Goal: Information Seeking & Learning: Learn about a topic

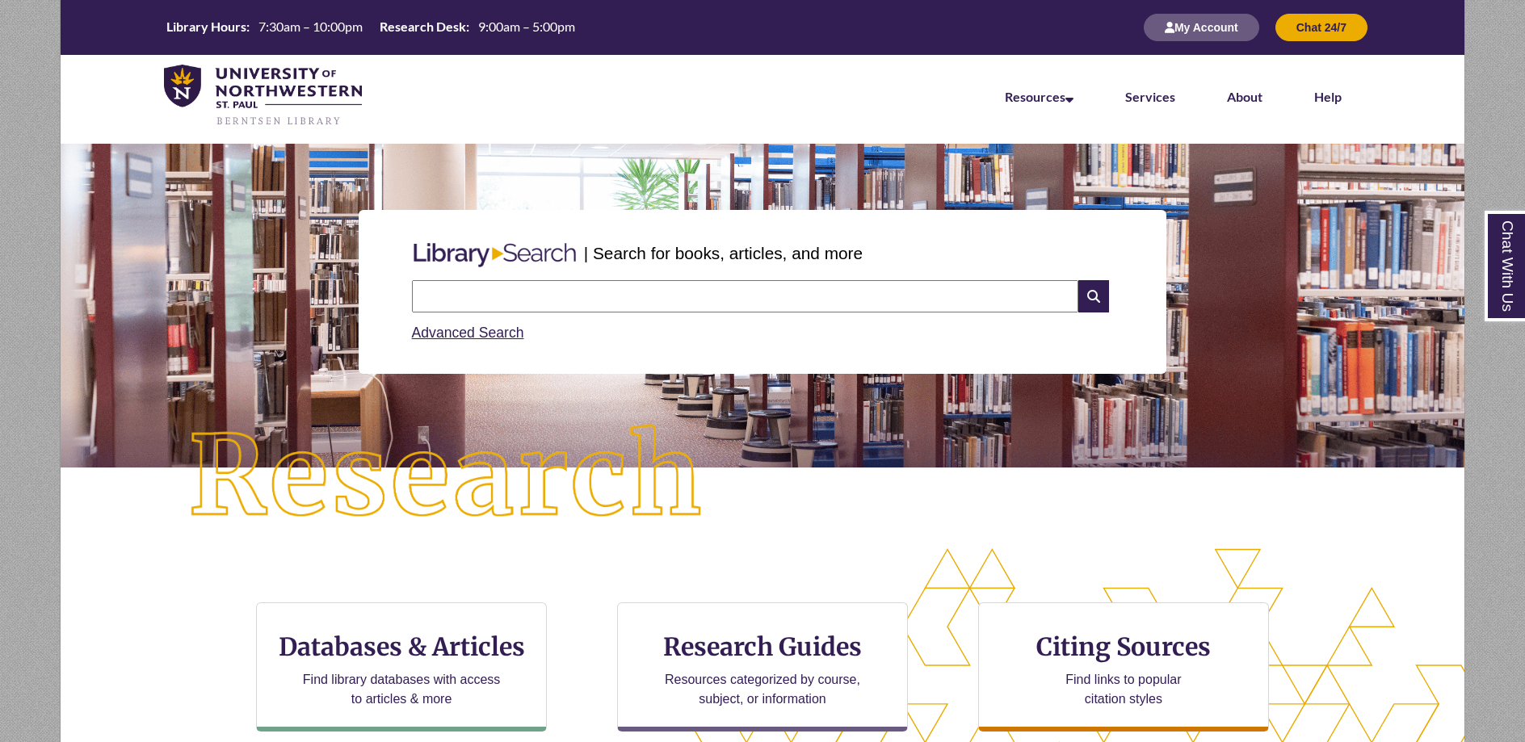
click at [530, 295] on input "text" at bounding box center [745, 296] width 666 height 32
type input "**********"
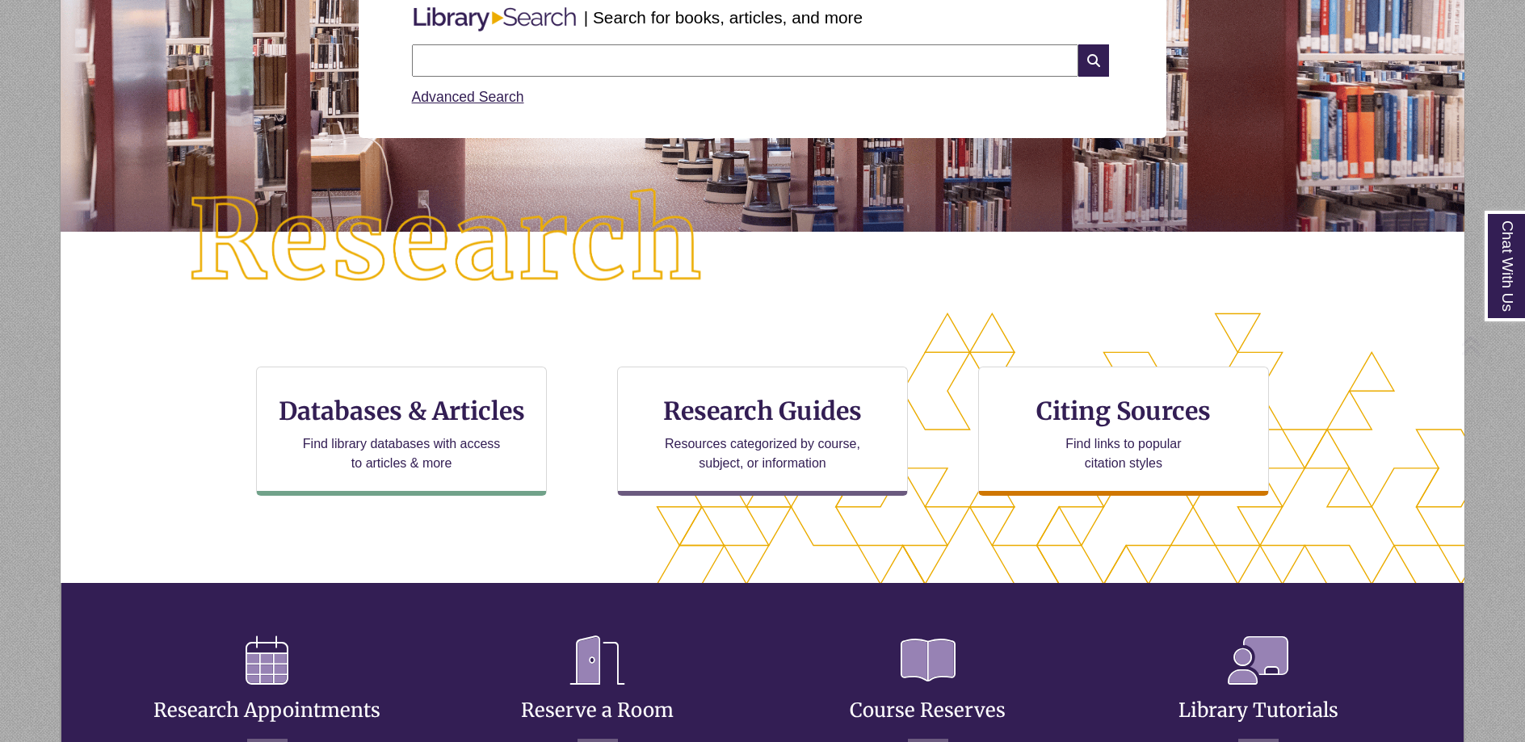
scroll to position [389, 1267]
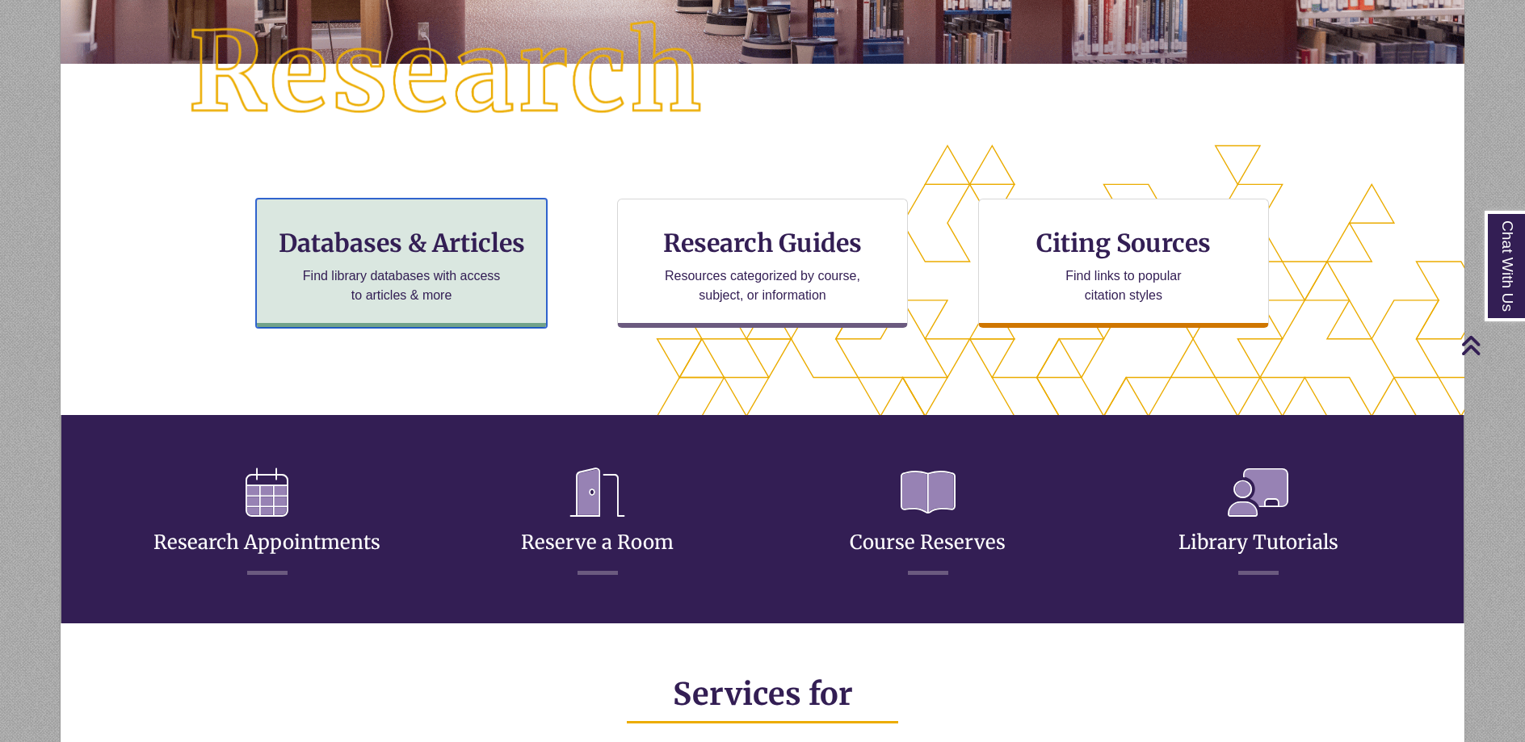
click at [413, 228] on h3 "Databases & Articles" at bounding box center [401, 243] width 263 height 31
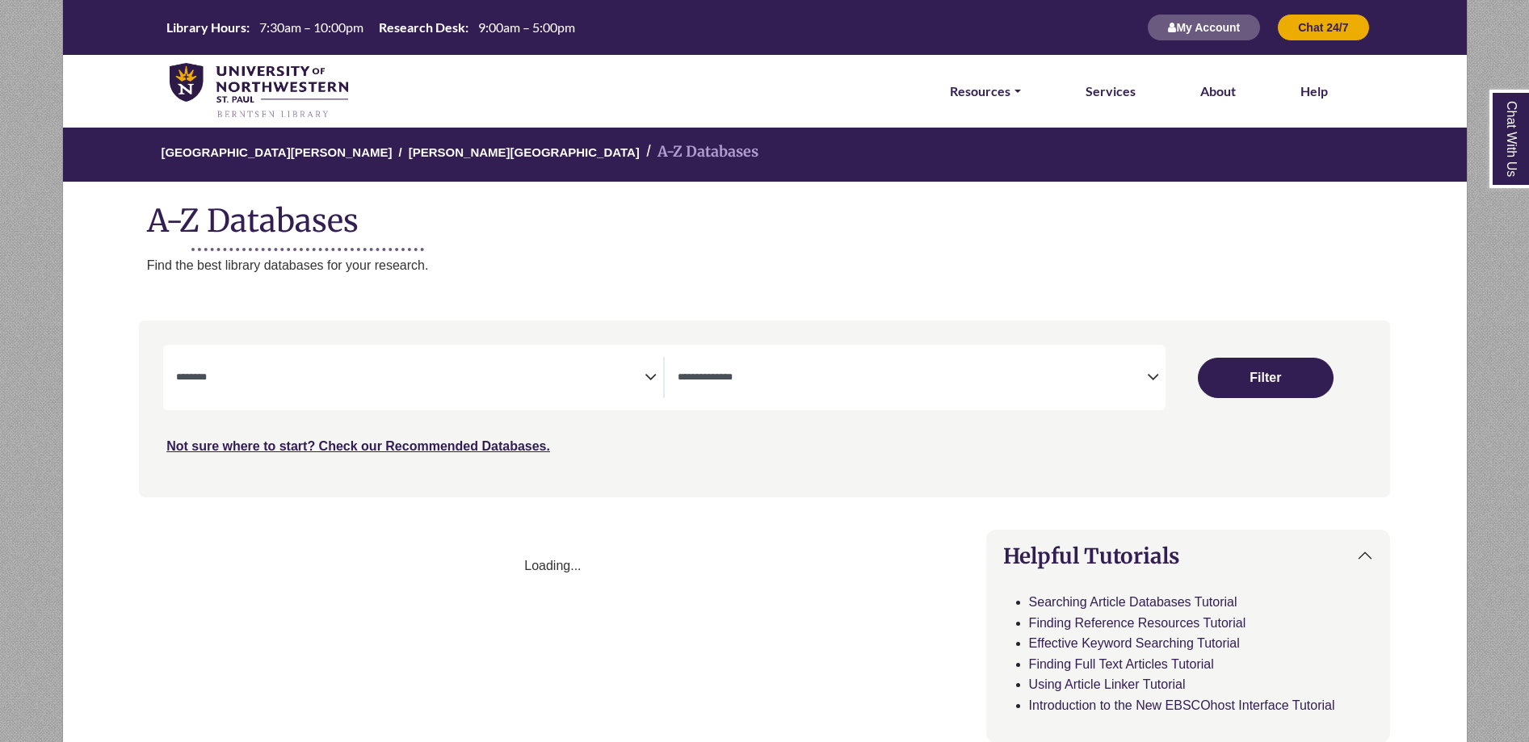
select select "Database Subject Filter"
select select "Database Types Filter"
select select "Database Subject Filter"
select select "Database Types Filter"
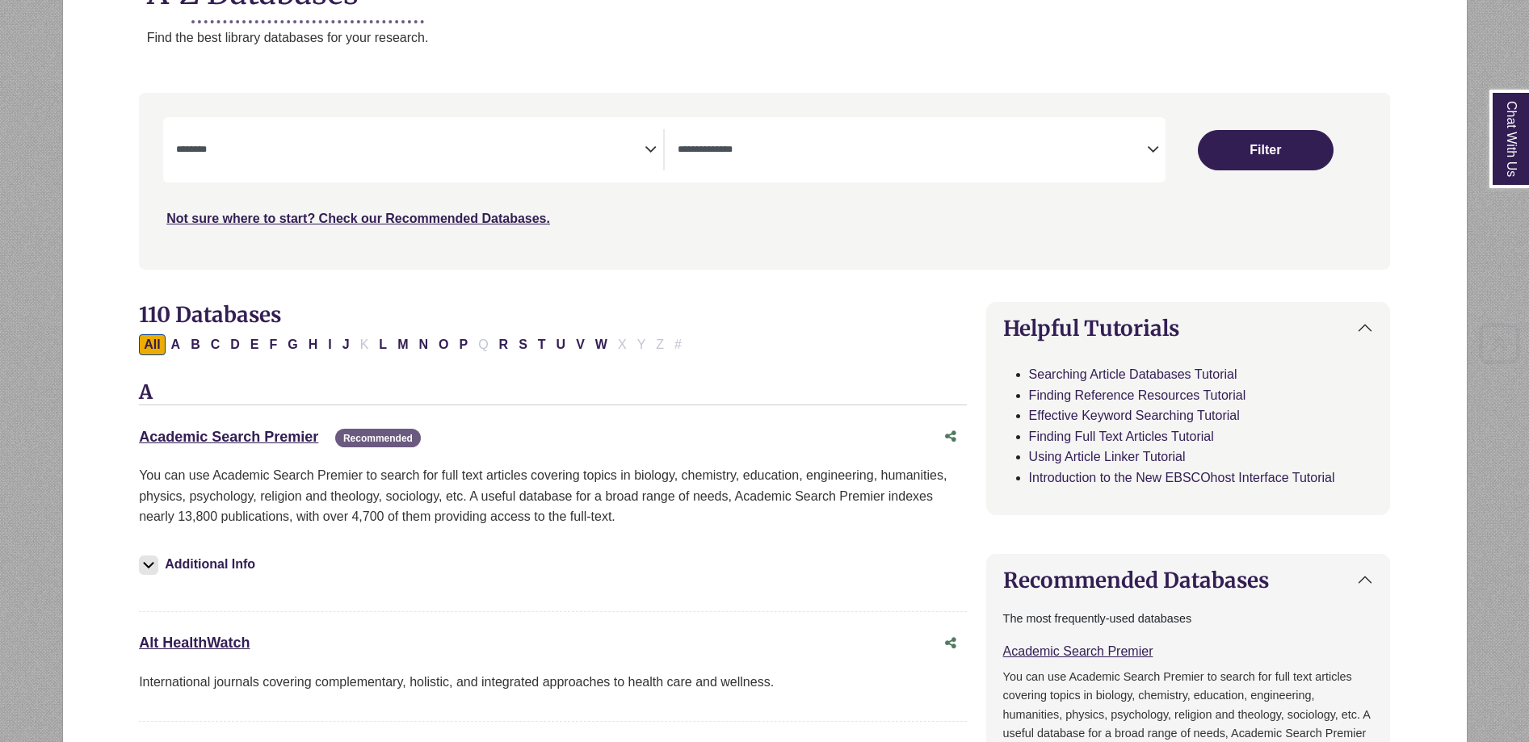
scroll to position [404, 0]
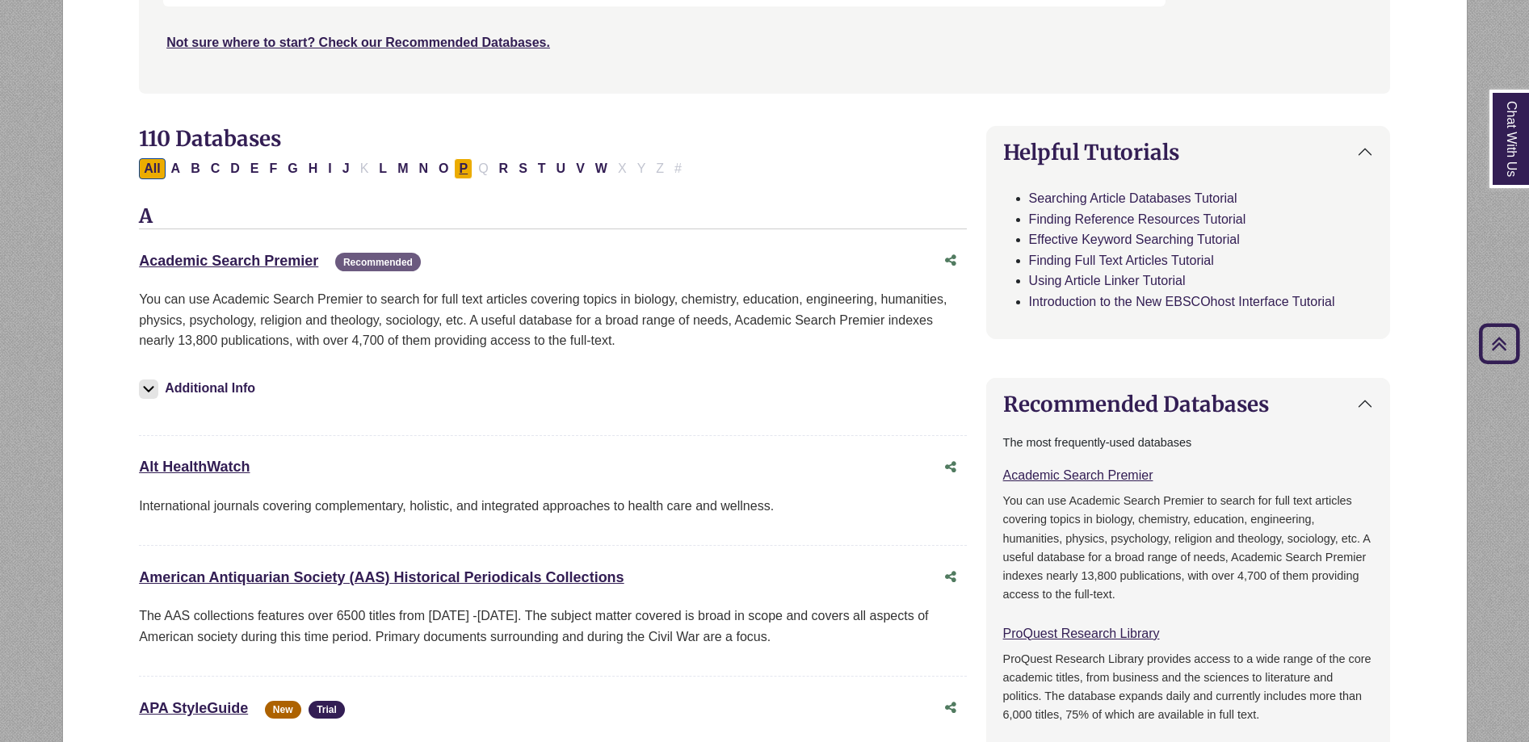
click at [456, 169] on button "P" at bounding box center [463, 168] width 19 height 21
select select "Database Subject Filter"
select select "Database Types Filter"
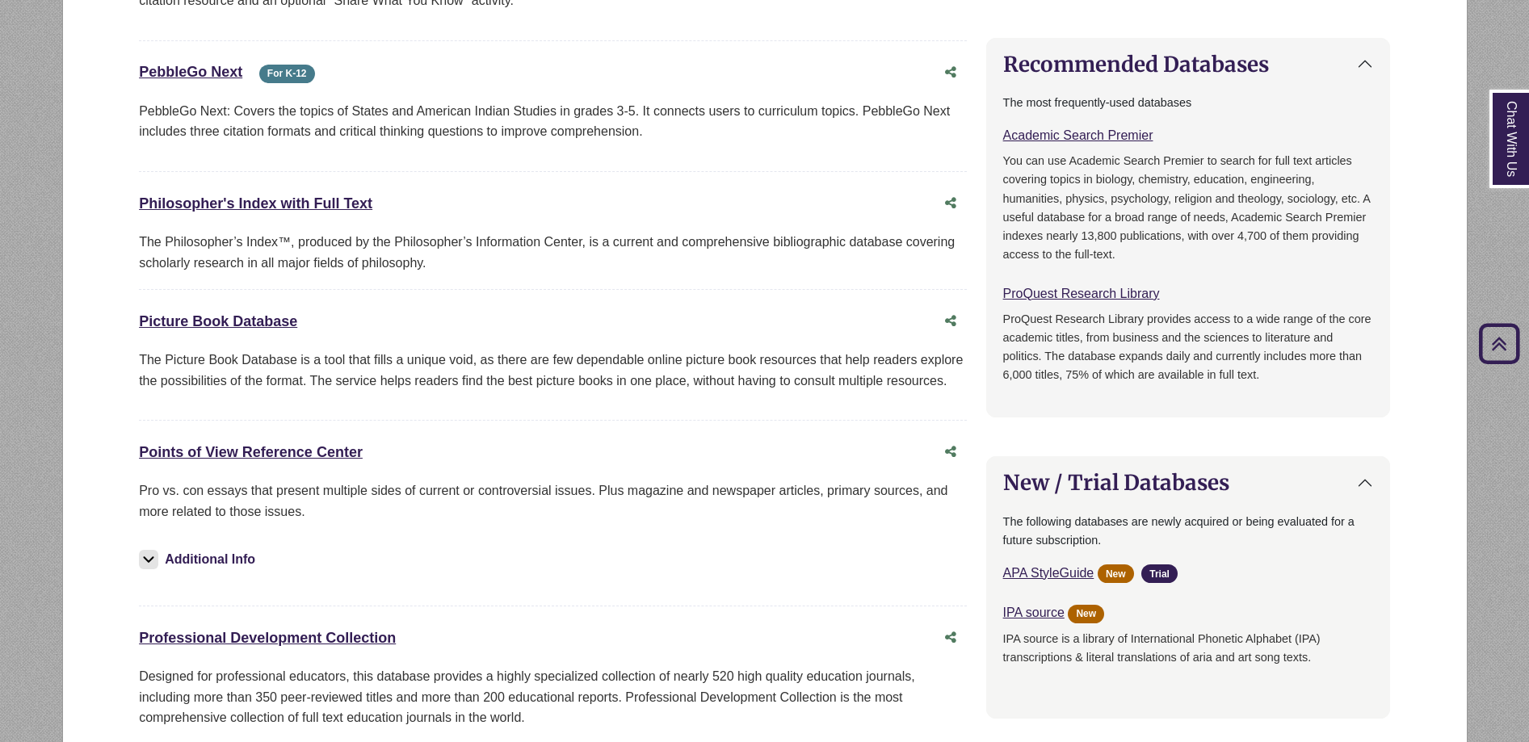
scroll to position [889, 0]
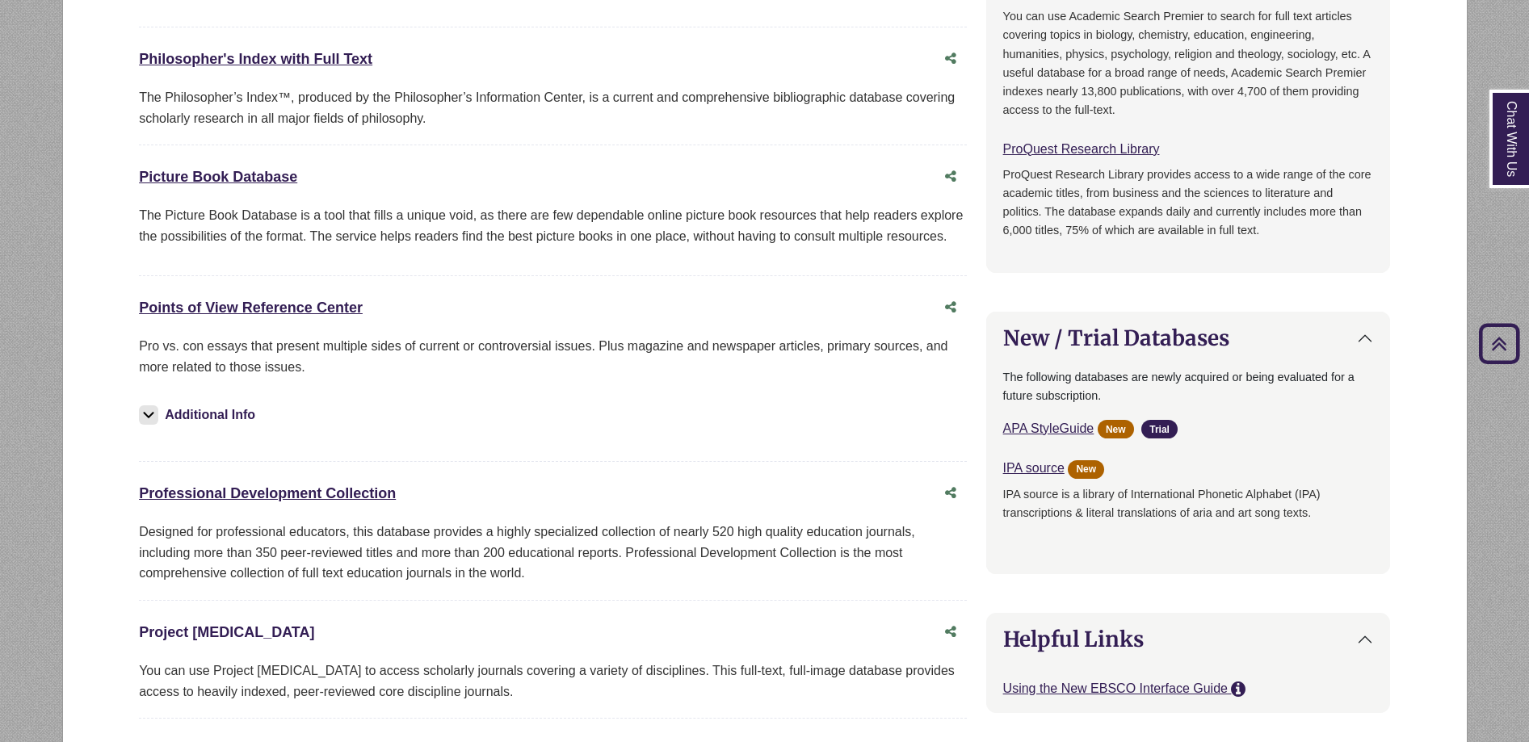
click at [224, 633] on link "Project [MEDICAL_DATA] This link opens in a new window" at bounding box center [226, 632] width 175 height 16
